Goal: Task Accomplishment & Management: Manage account settings

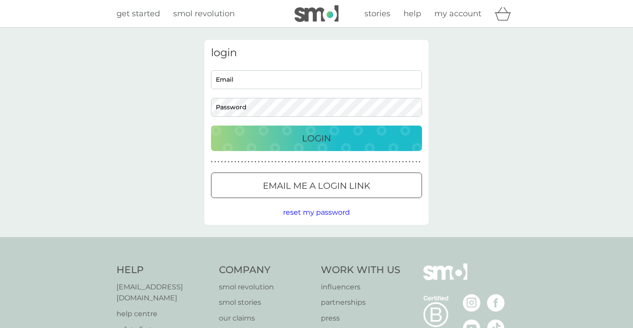
drag, startPoint x: 238, startPoint y: 76, endPoint x: 258, endPoint y: 90, distance: 24.6
click at [238, 76] on input "Email" at bounding box center [316, 79] width 211 height 19
type input "[EMAIL_ADDRESS][DOMAIN_NAME]"
click at [597, 189] on div "login stellakind@btinternet.com Email Password Login ● ● ● ● ● ● ● ● ● ● ● ● ● …" at bounding box center [313, 133] width 626 height 210
click at [312, 134] on p "Login" at bounding box center [313, 138] width 29 height 14
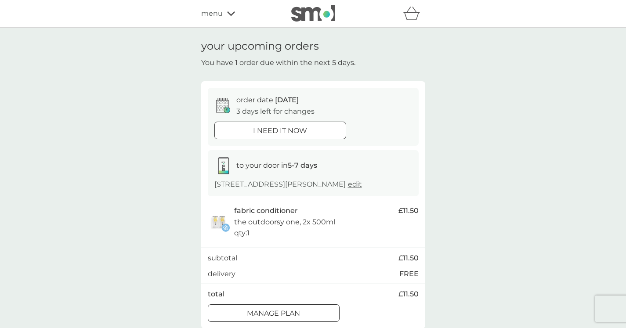
click at [285, 309] on div at bounding box center [274, 313] width 32 height 9
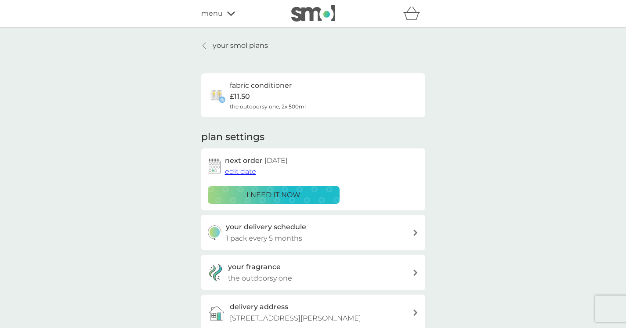
scroll to position [57, 0]
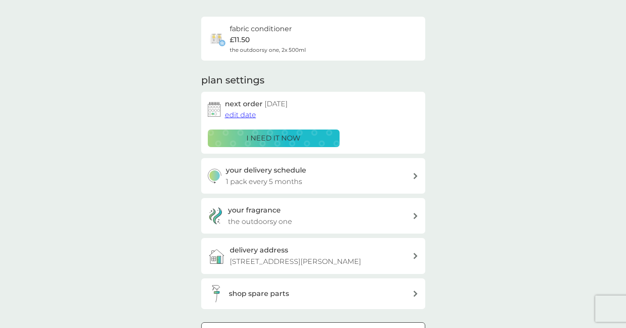
click at [313, 327] on div at bounding box center [314, 331] width 32 height 9
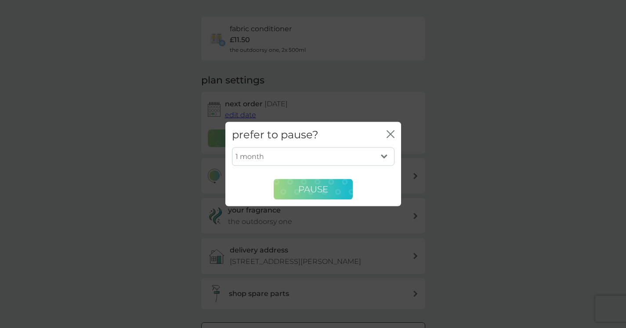
click at [307, 185] on span "Pause" at bounding box center [313, 189] width 30 height 11
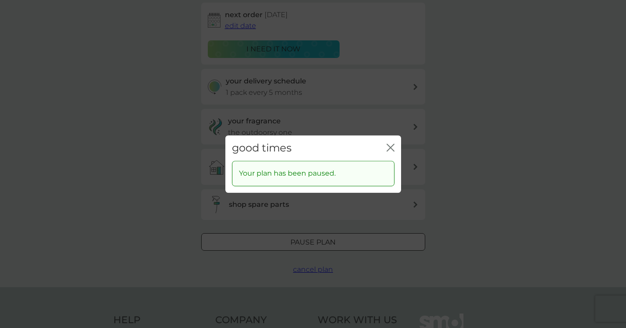
scroll to position [128, 0]
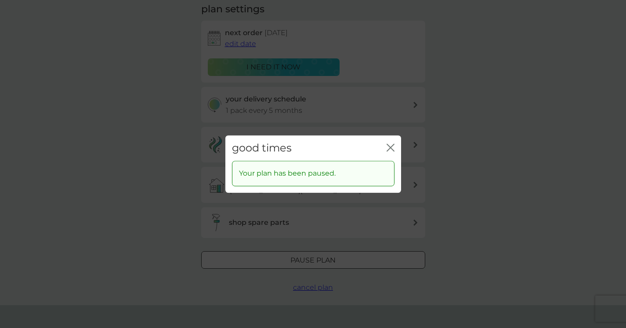
click at [542, 128] on div "good times close Your plan has been paused." at bounding box center [313, 164] width 626 height 328
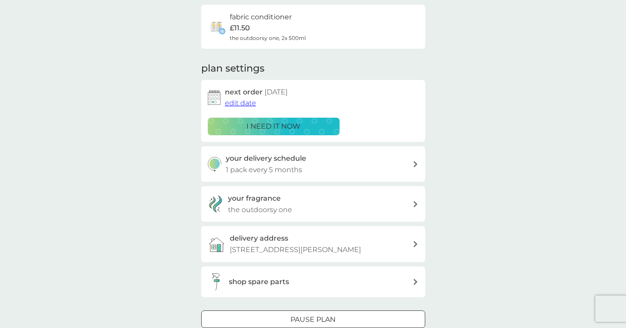
scroll to position [0, 0]
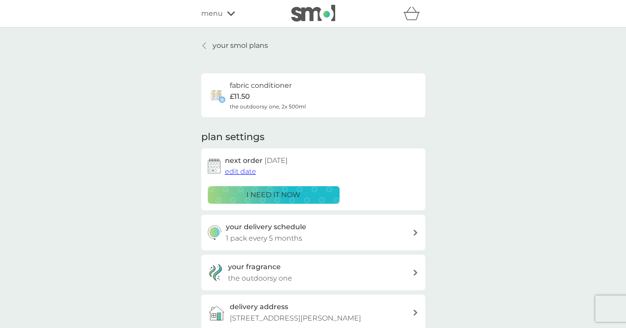
click at [562, 155] on div "your smol plans fabric conditioner £11.50 the outdoorsy one, 2x 500ml plan sett…" at bounding box center [313, 231] width 626 height 406
drag, startPoint x: 160, startPoint y: 96, endPoint x: 167, endPoint y: 94, distance: 6.4
click at [166, 96] on div "your smol plans fabric conditioner £11.50 the outdoorsy one, 2x 500ml plan sett…" at bounding box center [313, 231] width 626 height 406
click at [474, 79] on div "your smol plans fabric conditioner £11.50 the outdoorsy one, 2x 500ml plan sett…" at bounding box center [313, 231] width 626 height 406
click at [415, 230] on icon at bounding box center [416, 233] width 4 height 6
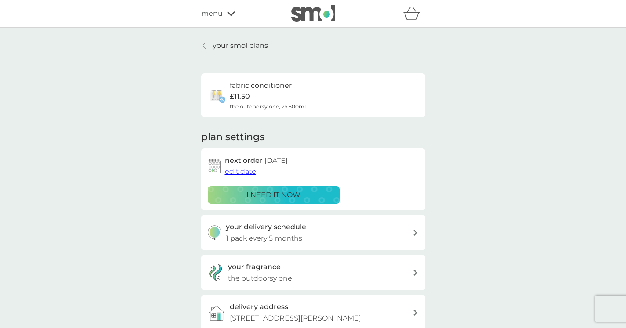
select select "5"
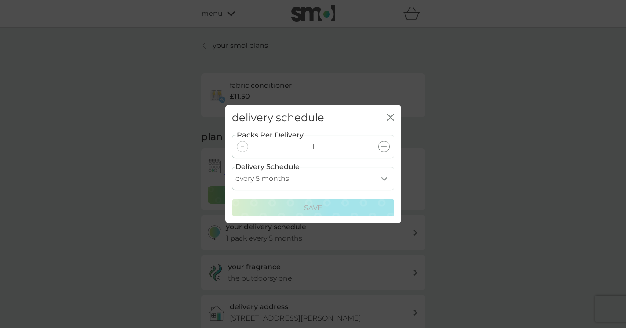
click at [392, 121] on icon "close" at bounding box center [393, 117] width 4 height 7
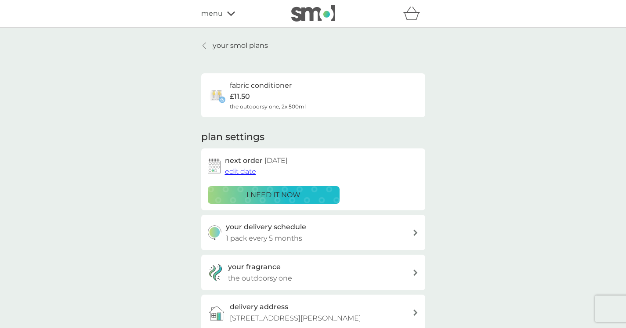
click at [235, 15] on div "menu" at bounding box center [238, 13] width 75 height 11
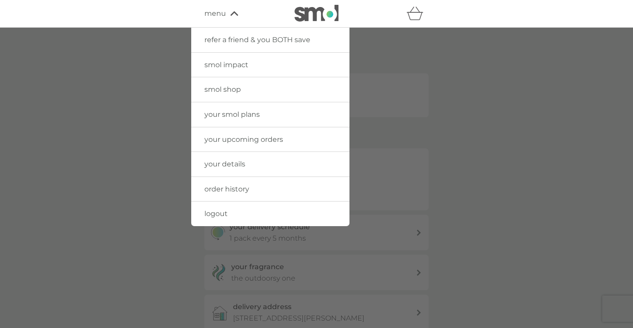
click at [223, 212] on span "logout" at bounding box center [215, 214] width 23 height 8
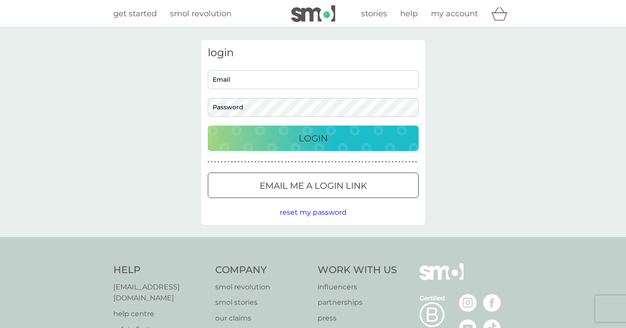
click at [458, 174] on div "login Email Password Login ● ● ● ● ● ● ● ● ● ● ● ● ● ● ● ● ● ● ● ● ● ● ● ● ● ● …" at bounding box center [313, 133] width 626 height 210
click at [299, 134] on p "Login" at bounding box center [313, 138] width 29 height 14
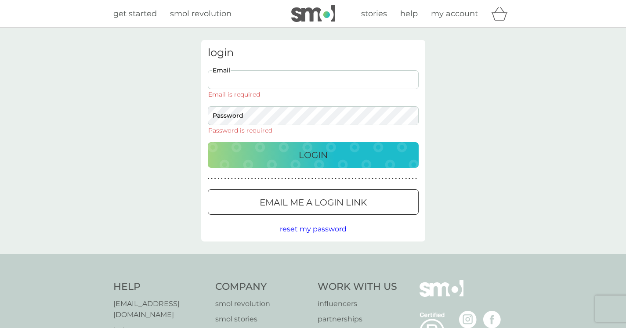
type input "stellakind@btinternet.com"
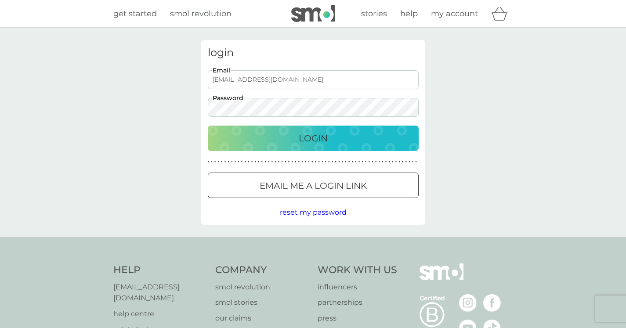
click at [322, 138] on p "Login" at bounding box center [313, 138] width 29 height 14
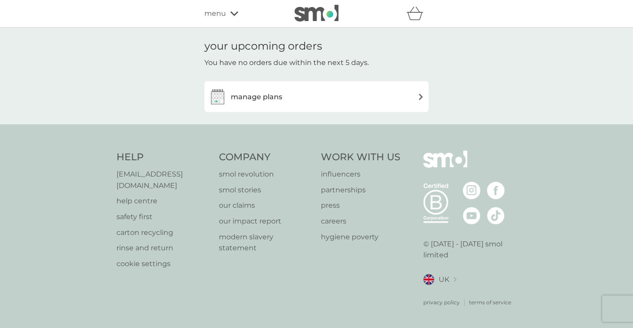
click at [419, 94] on img at bounding box center [421, 97] width 7 height 7
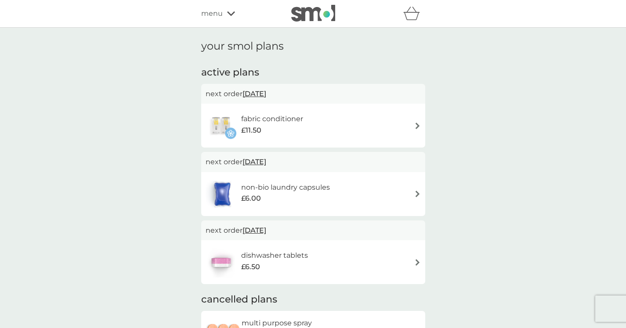
scroll to position [2, 0]
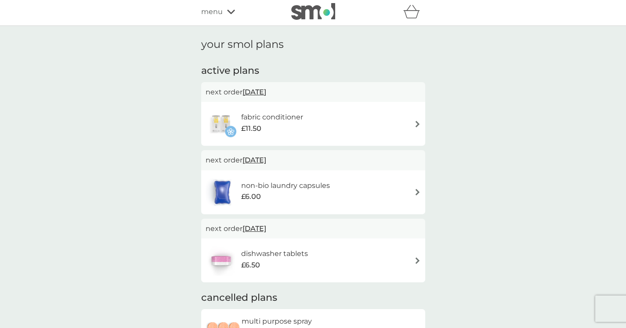
click at [418, 121] on img at bounding box center [417, 124] width 7 height 7
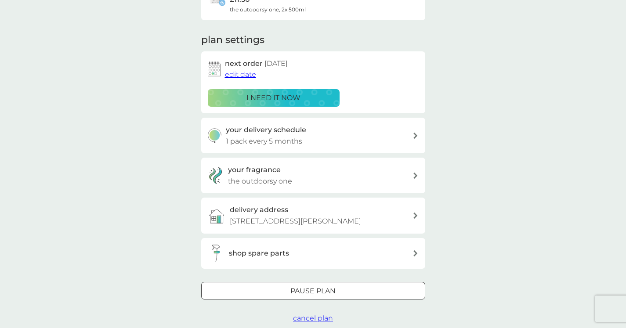
scroll to position [122, 0]
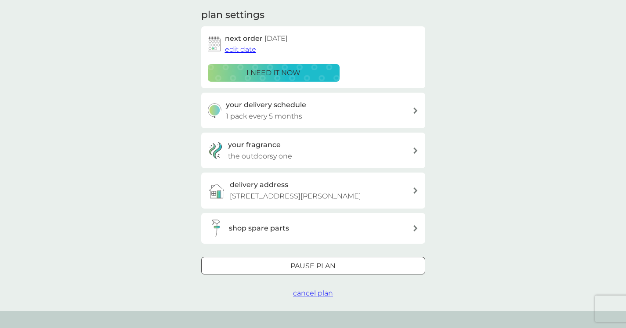
click at [317, 262] on div at bounding box center [314, 266] width 32 height 9
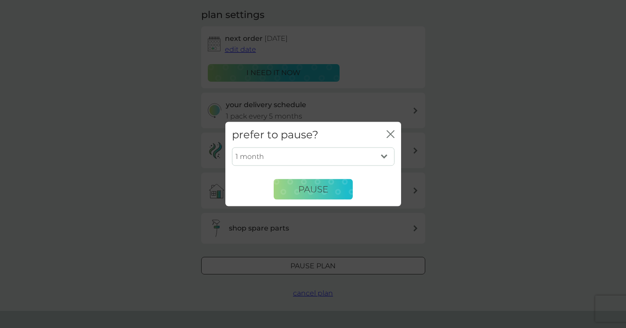
select select "3"
click at [313, 184] on span "Pause" at bounding box center [313, 189] width 30 height 11
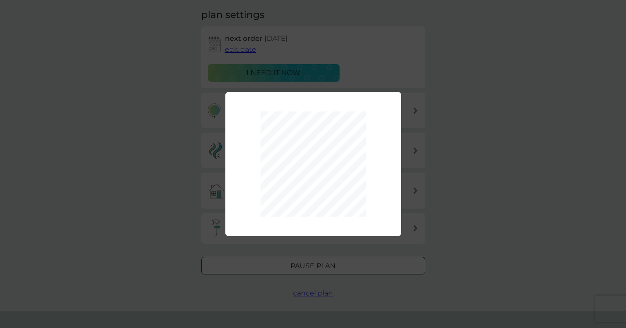
click at [486, 145] on div "1 month 2 months 3 months 4 months 5 months 6 months Pause" at bounding box center [313, 164] width 626 height 328
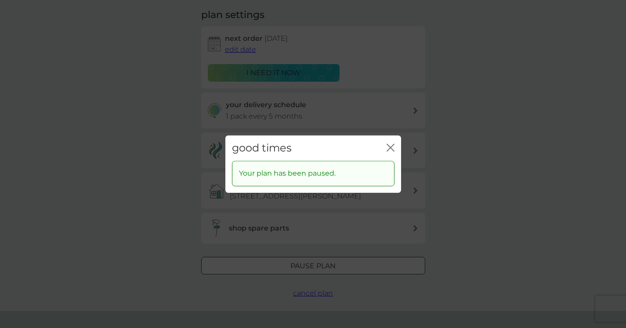
scroll to position [0, 0]
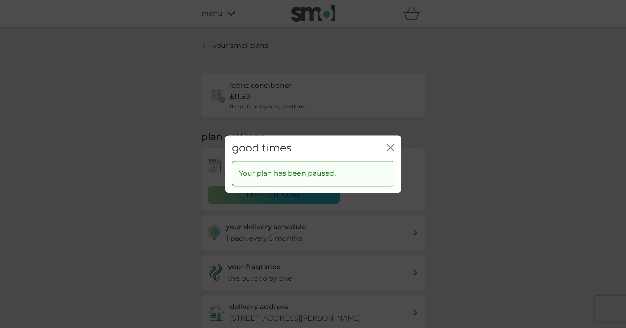
click at [391, 146] on icon "close" at bounding box center [391, 148] width 8 height 8
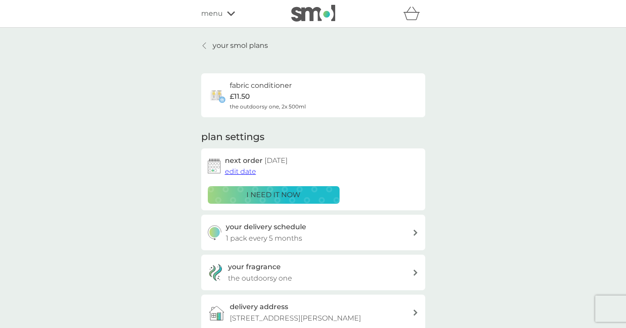
click at [226, 13] on div "menu" at bounding box center [238, 13] width 75 height 11
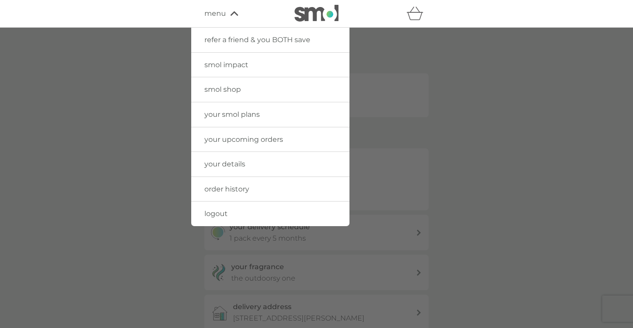
click at [226, 210] on span "logout" at bounding box center [215, 214] width 23 height 8
